Goal: Information Seeking & Learning: Learn about a topic

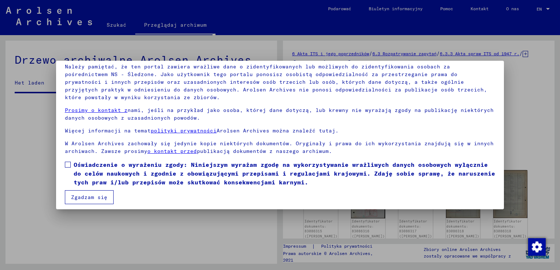
scroll to position [55, 0]
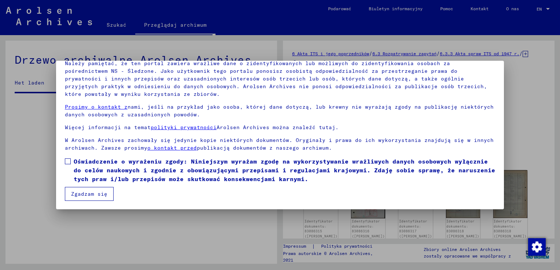
click at [70, 160] on label "Oświadczenie o wyrażeniu zgody: Niniejszym wyrażam zgodę na wykorzystywanie wra…" at bounding box center [280, 170] width 430 height 26
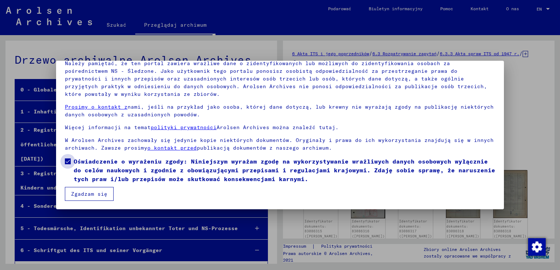
scroll to position [20169, 0]
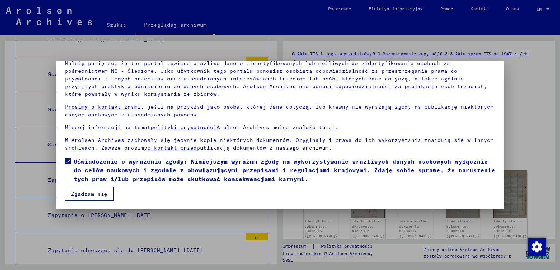
click at [75, 197] on button "Zgadzam się" at bounding box center [89, 194] width 49 height 14
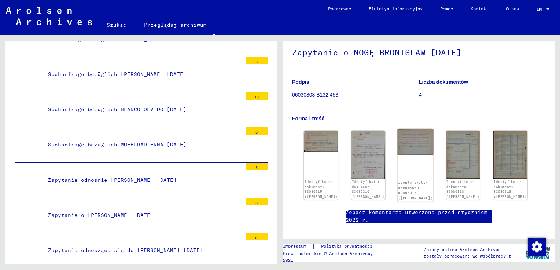
scroll to position [73, 0]
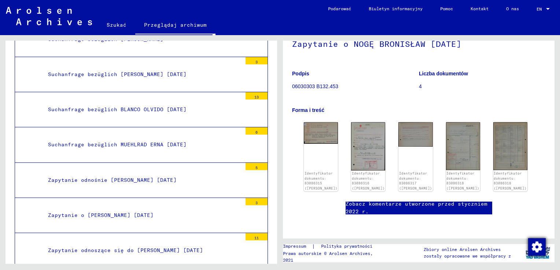
click at [535, 247] on img "button" at bounding box center [537, 248] width 18 height 18
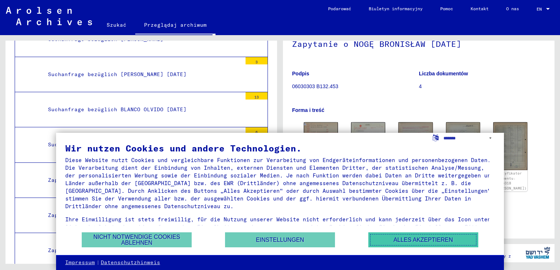
click at [433, 237] on button "Alles akzeptieren" at bounding box center [423, 240] width 110 height 15
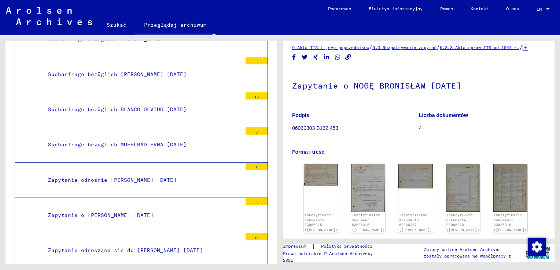
scroll to position [0, 0]
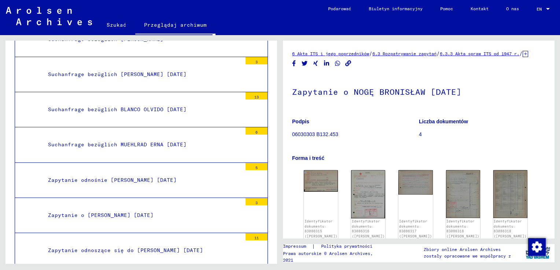
click at [352, 54] on link "6 Akta ITS i jego poprzedników" at bounding box center [330, 53] width 77 height 5
click at [408, 54] on link "6.3 Rozpatrywanie zapytań" at bounding box center [404, 53] width 64 height 5
click at [490, 55] on link "6.3.3 Akta spraw ITS od 1947 r." at bounding box center [480, 53] width 80 height 5
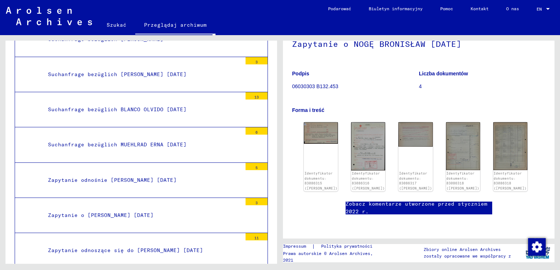
scroll to position [37, 0]
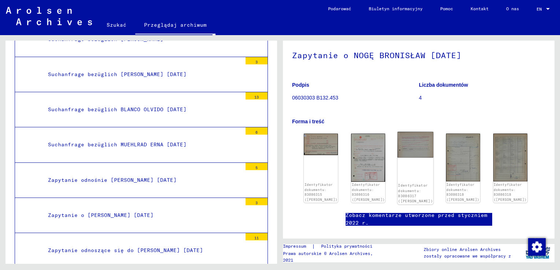
click at [412, 158] on img at bounding box center [416, 145] width 36 height 26
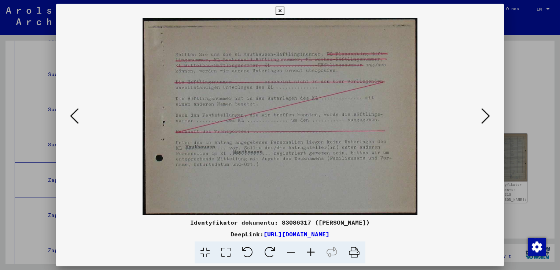
click at [486, 119] on icon at bounding box center [485, 116] width 9 height 18
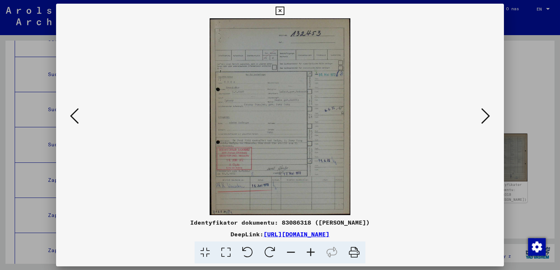
click at [486, 119] on icon at bounding box center [485, 116] width 9 height 18
